Goal: Information Seeking & Learning: Learn about a topic

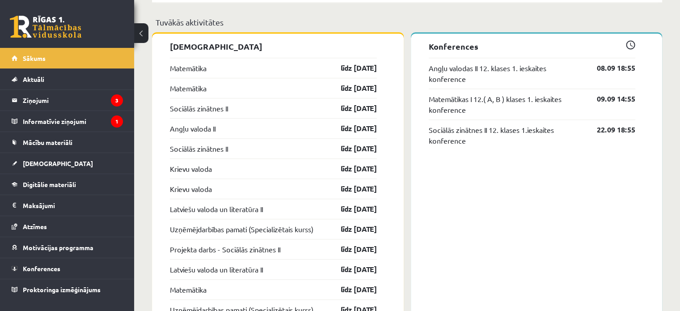
scroll to position [760, 0]
click at [68, 137] on link "Mācību materiāli" at bounding box center [67, 142] width 111 height 21
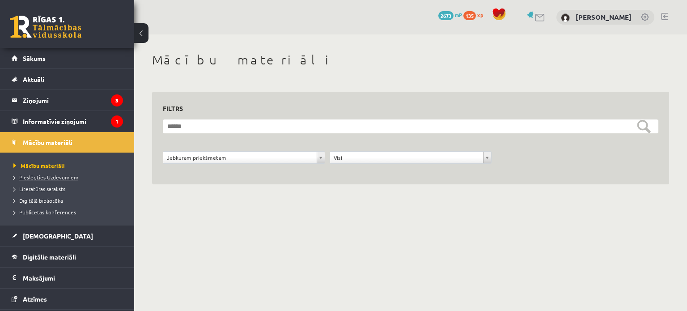
click at [42, 178] on span "Pieslēgties Uzdevumiem" at bounding box center [45, 176] width 65 height 7
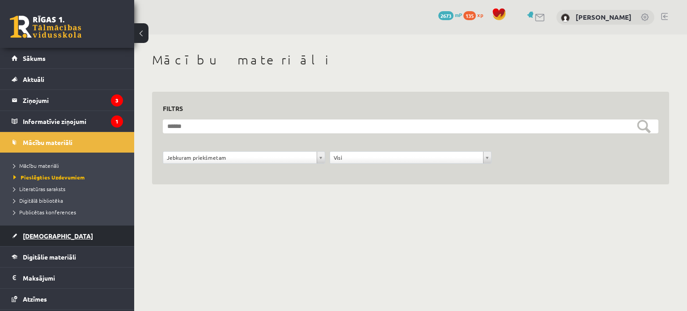
click at [45, 241] on link "[DEMOGRAPHIC_DATA]" at bounding box center [67, 235] width 111 height 21
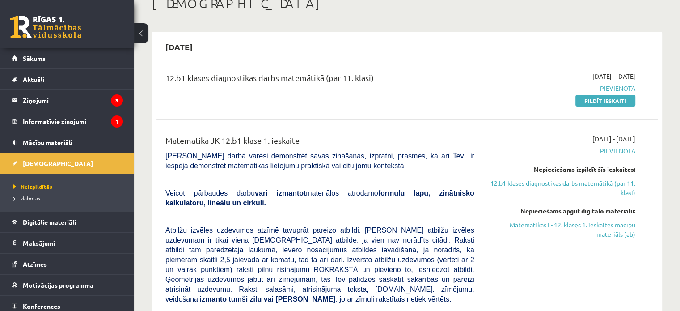
scroll to position [57, 0]
click at [583, 222] on link "Matemātikas I - 12. klases 1. ieskaites mācību materiāls (ab)" at bounding box center [562, 228] width 148 height 19
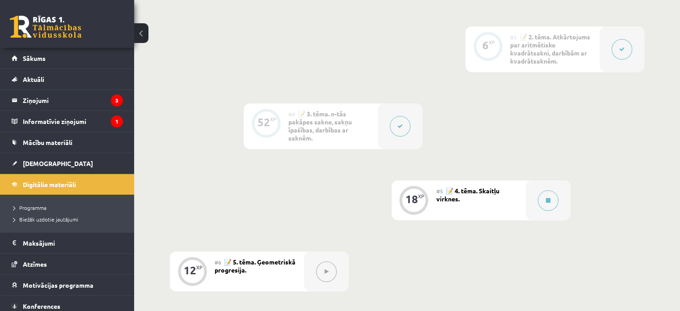
scroll to position [410, 0]
